Goal: Task Accomplishment & Management: Manage account settings

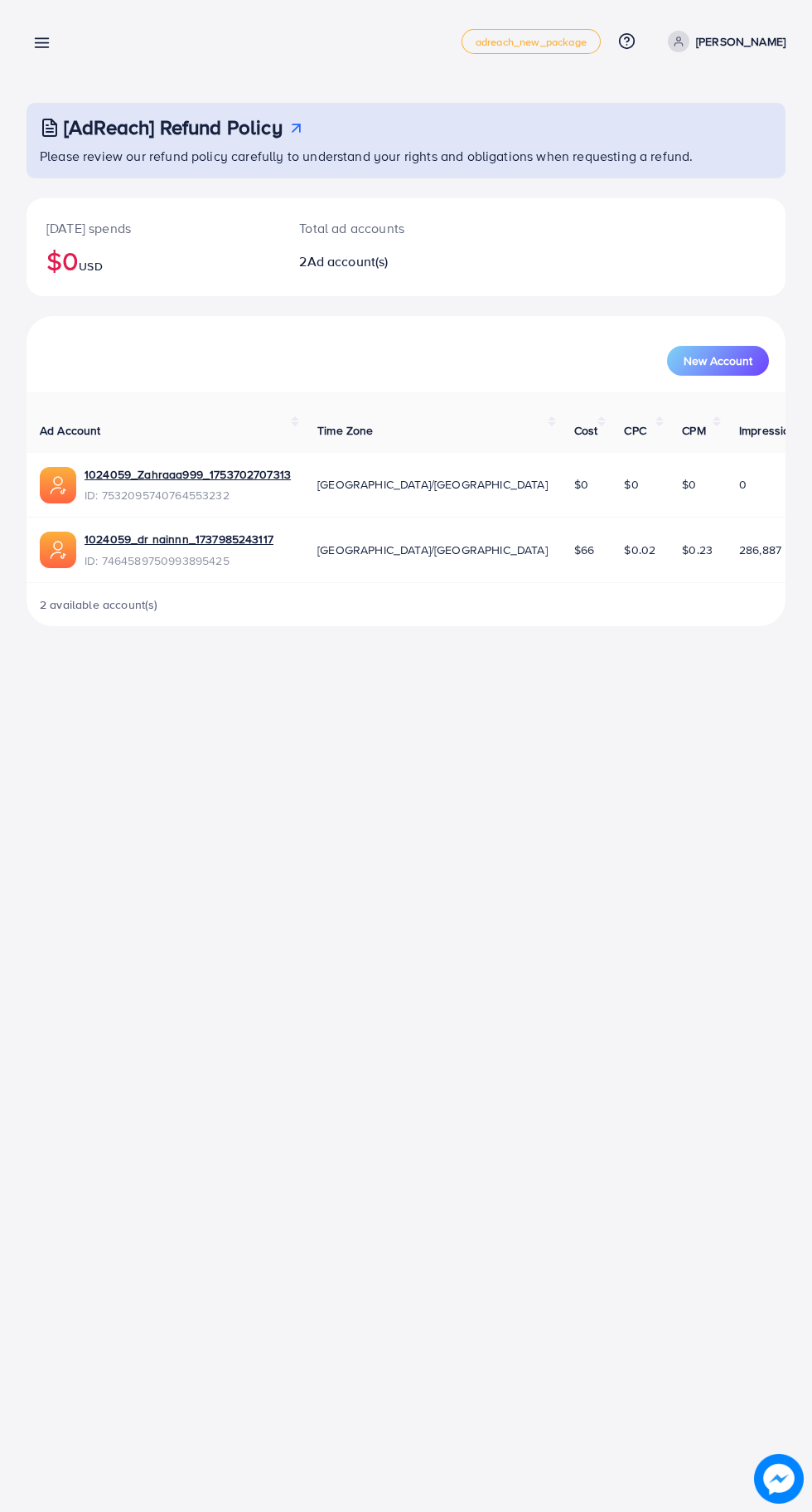
click at [48, 37] on icon at bounding box center [41, 42] width 18 height 18
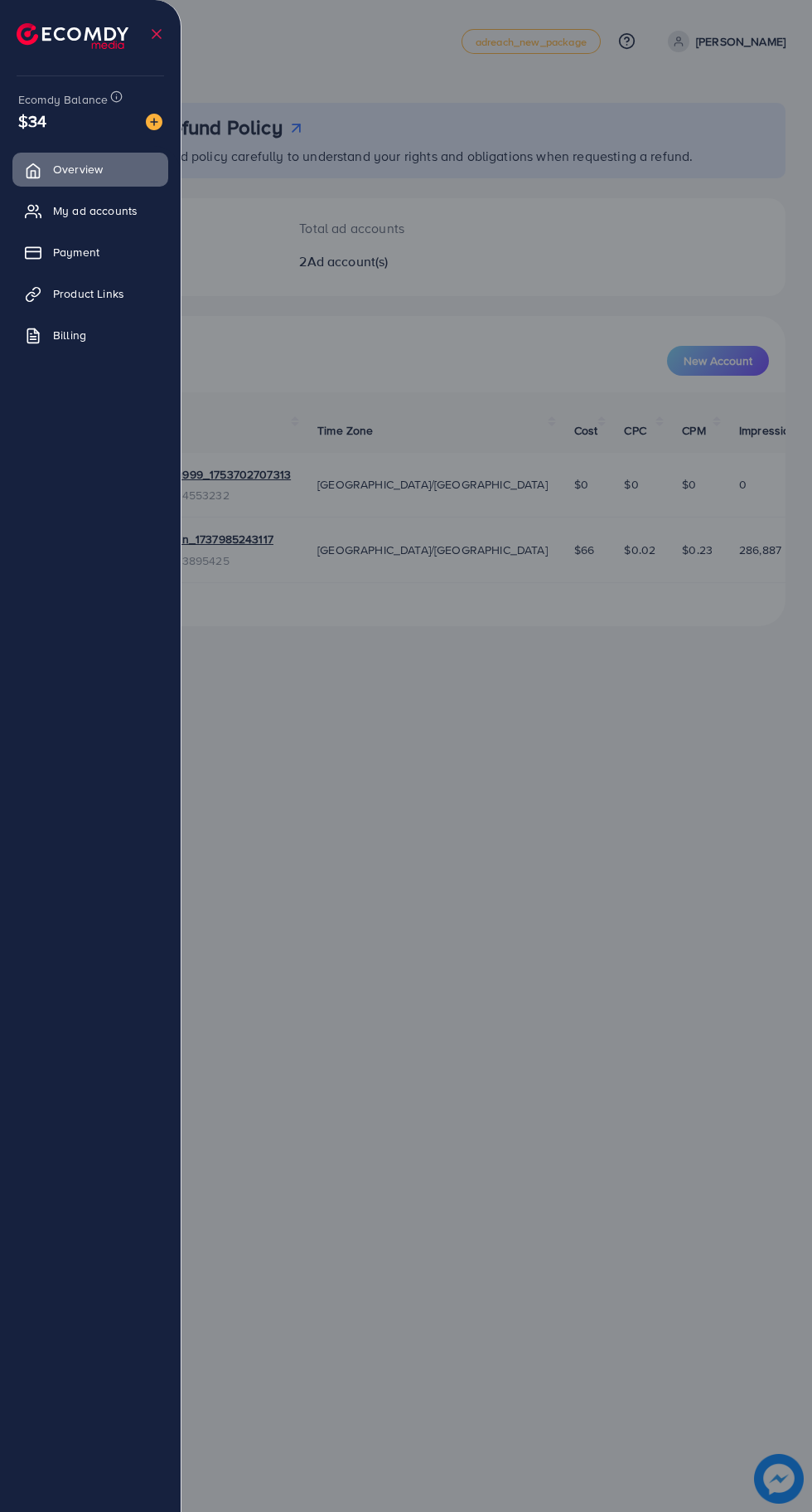
click at [93, 212] on span "My ad accounts" at bounding box center [96, 211] width 84 height 17
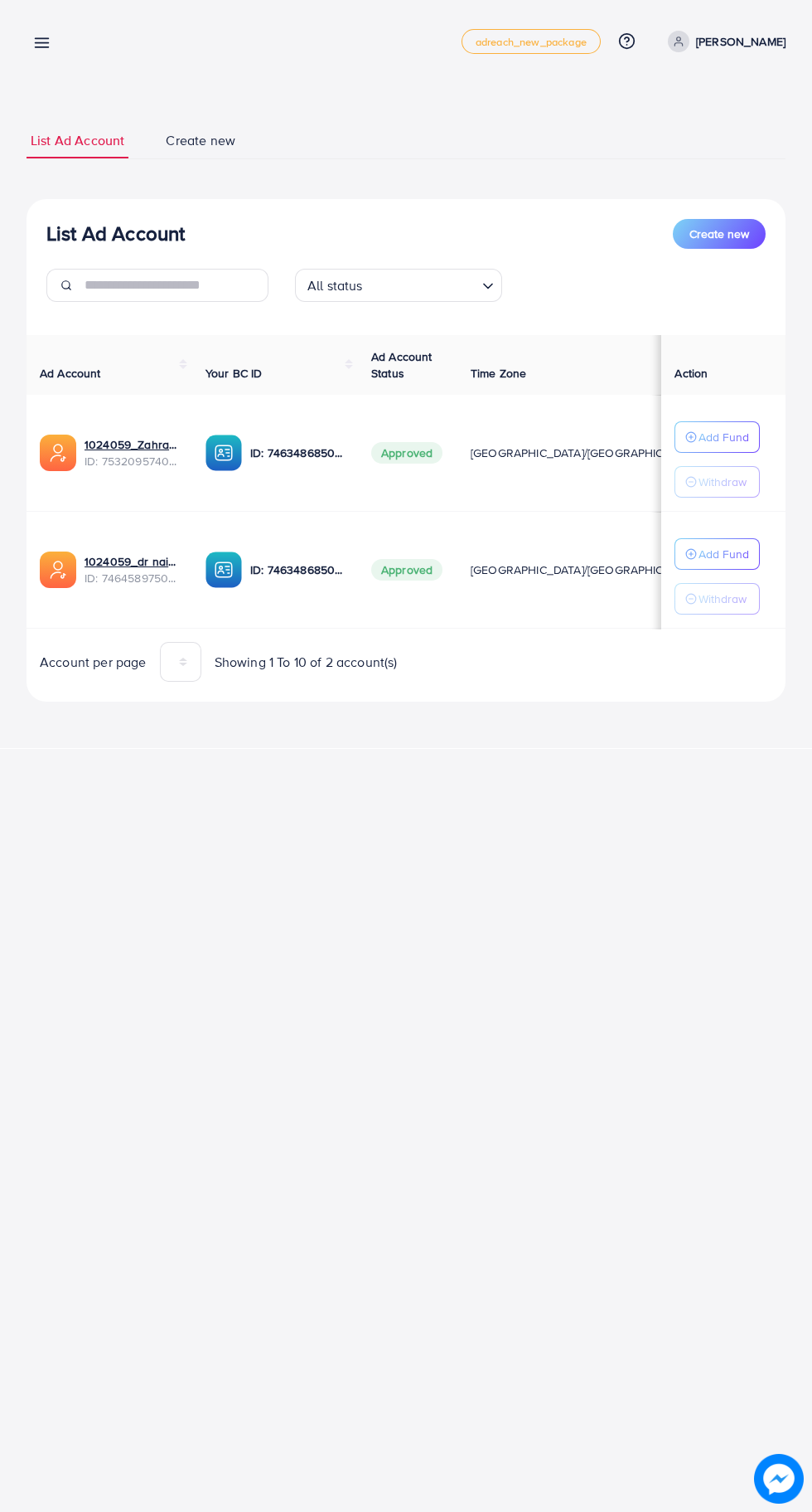
click at [41, 32] on link at bounding box center [38, 42] width 24 height 21
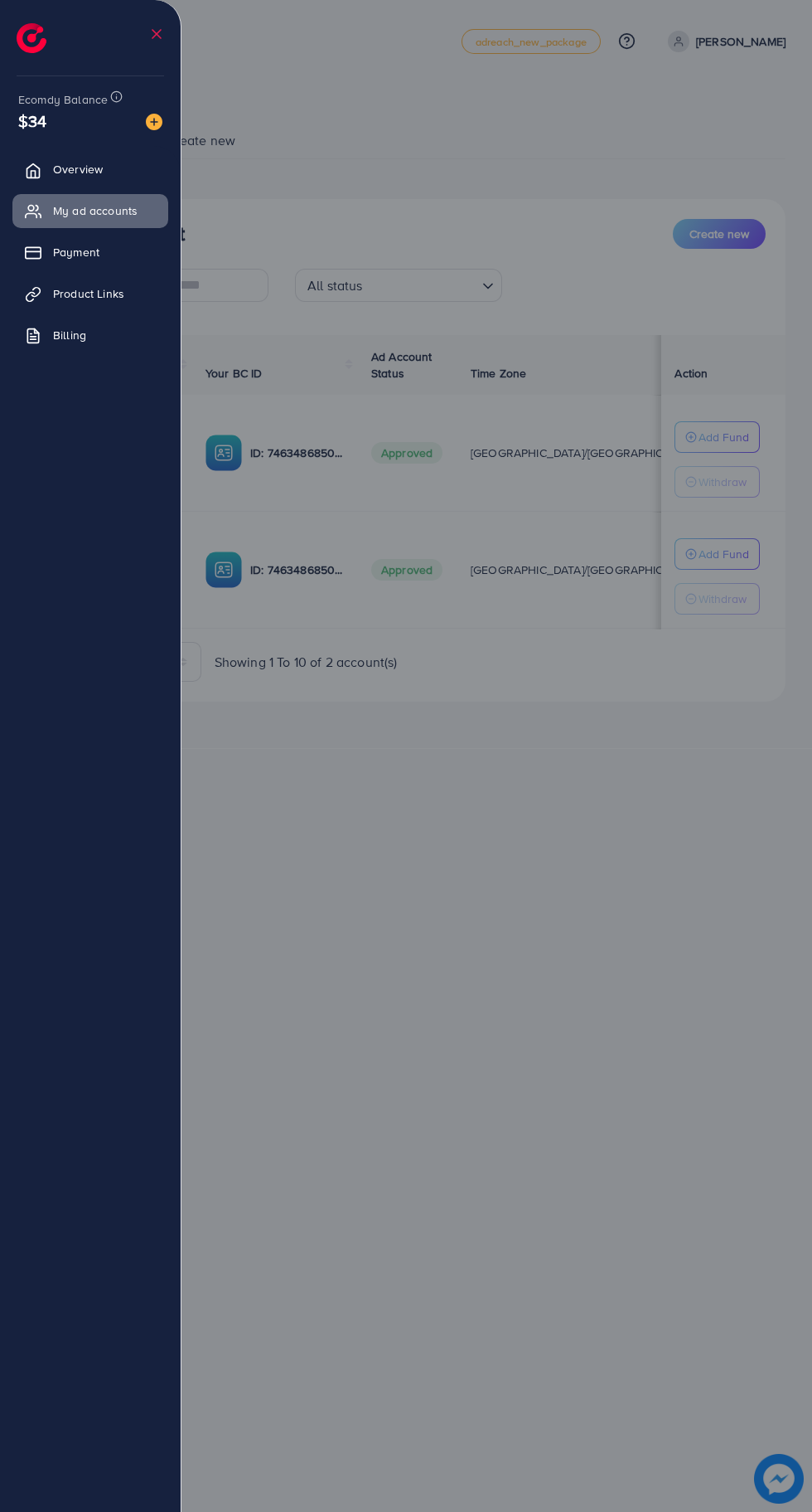
click at [605, 1116] on div at bounding box center [406, 907] width 812 height 1814
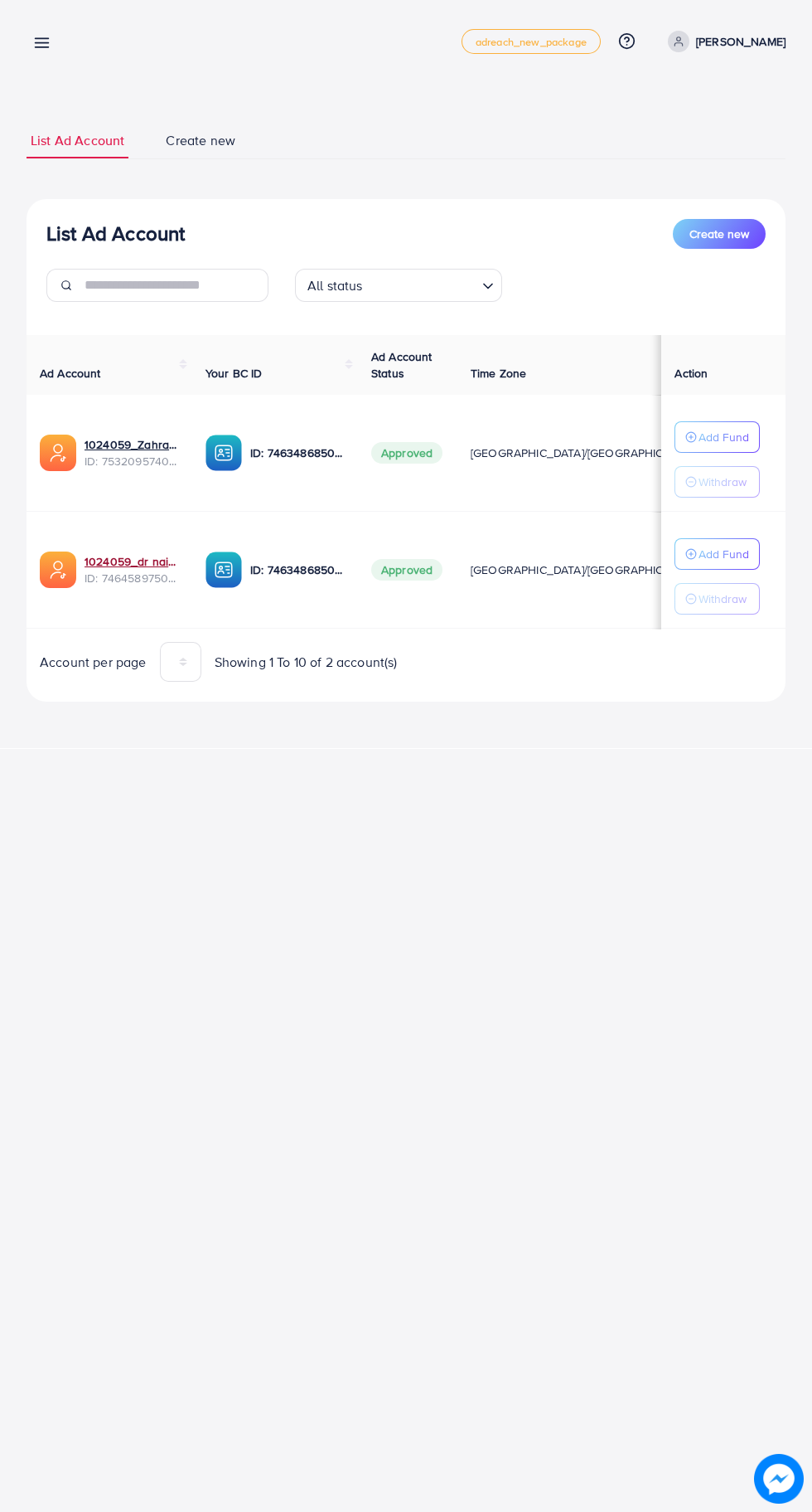
click at [111, 556] on link "1024059_dr nainnn_1737985243117" at bounding box center [131, 562] width 95 height 17
click at [104, 569] on span "ID: 7464589750993895425" at bounding box center [131, 578] width 95 height 17
click at [143, 561] on link "1024059_dr nainnn_1737985243117" at bounding box center [131, 562] width 95 height 17
